Goal: Task Accomplishment & Management: Use online tool/utility

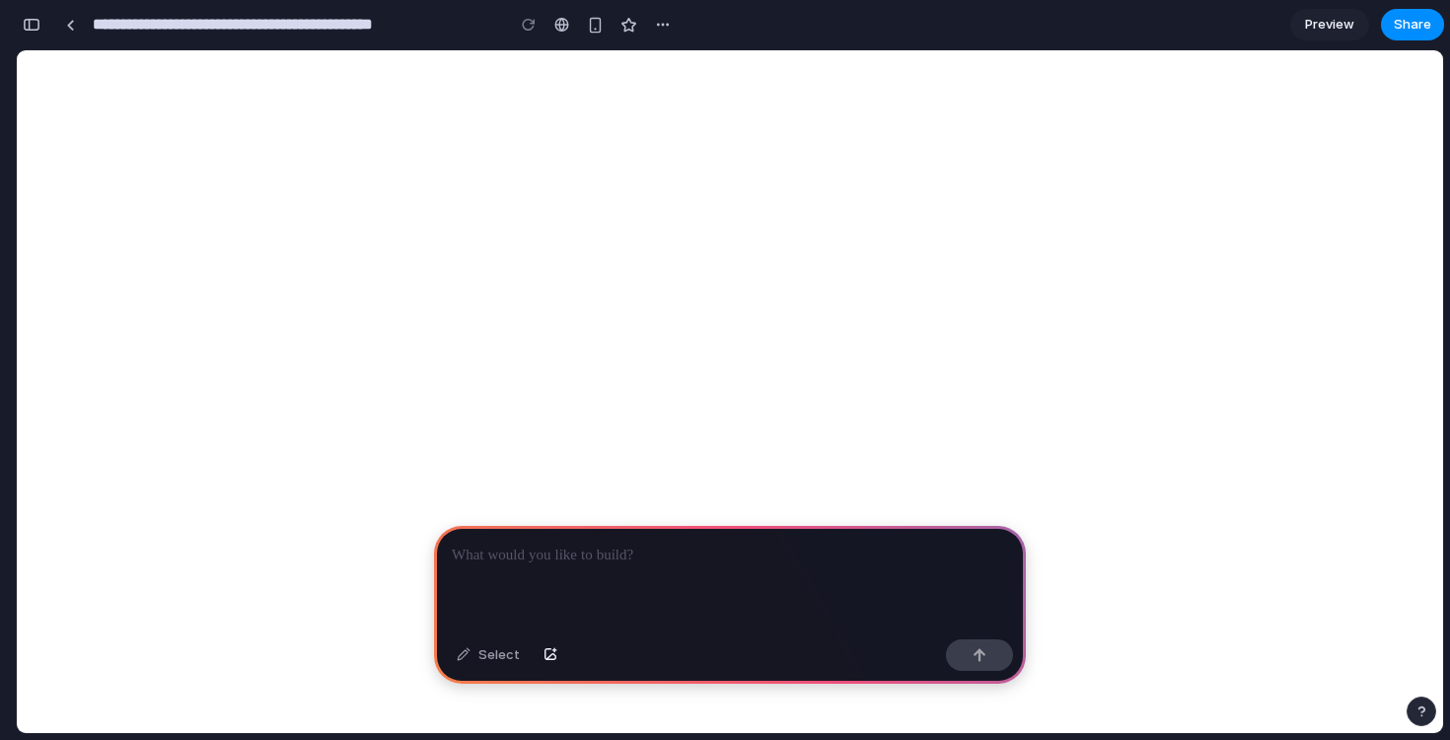
scroll to position [0, 18]
click at [680, 583] on div at bounding box center [730, 579] width 592 height 106
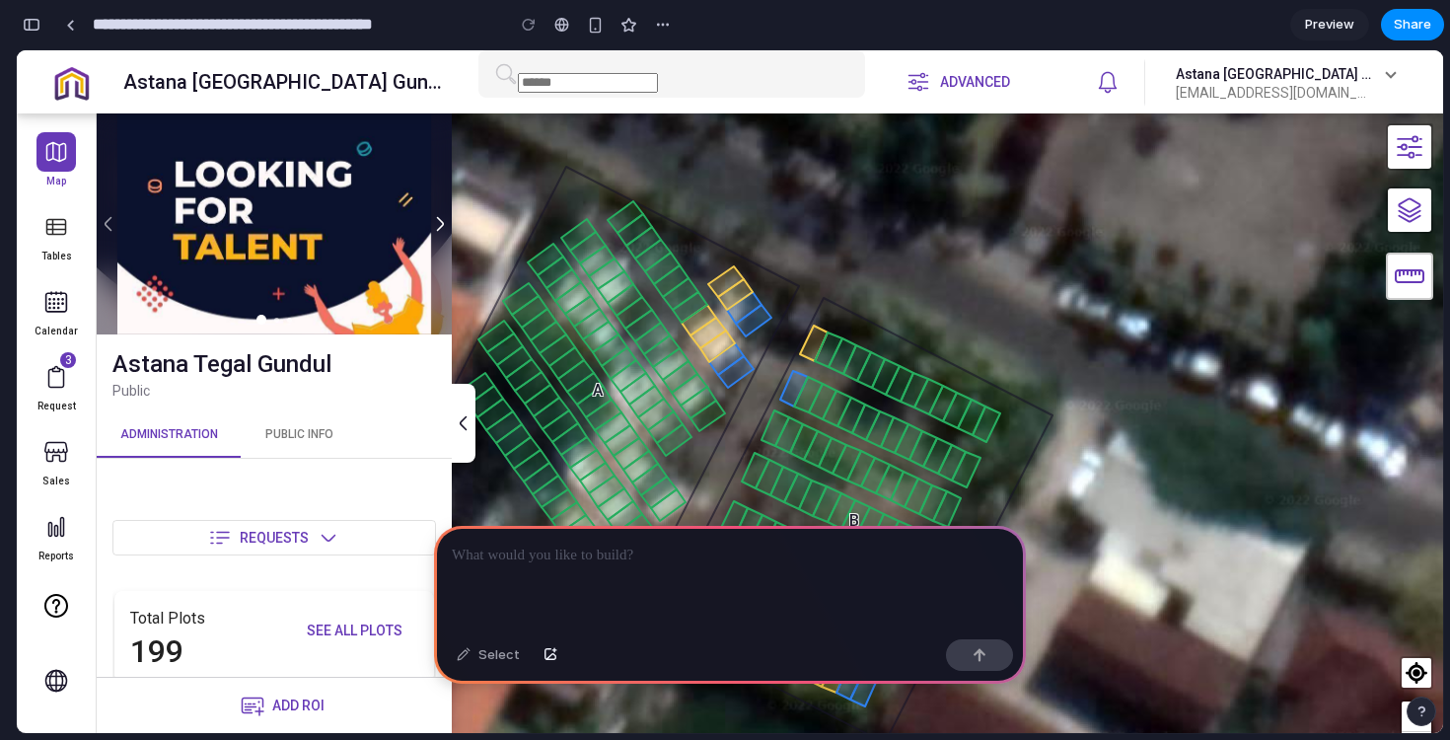
scroll to position [0, 0]
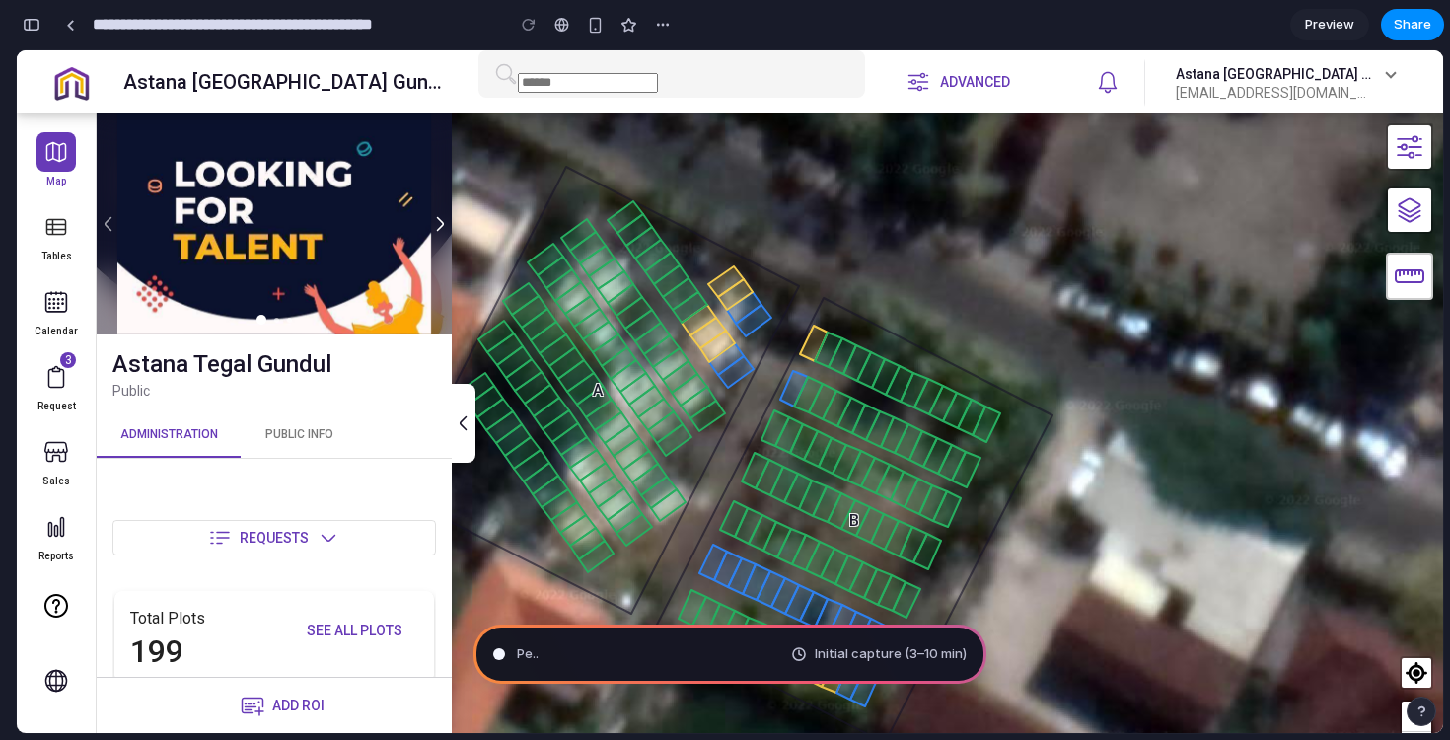
type input "**********"
